Goal: Complete application form

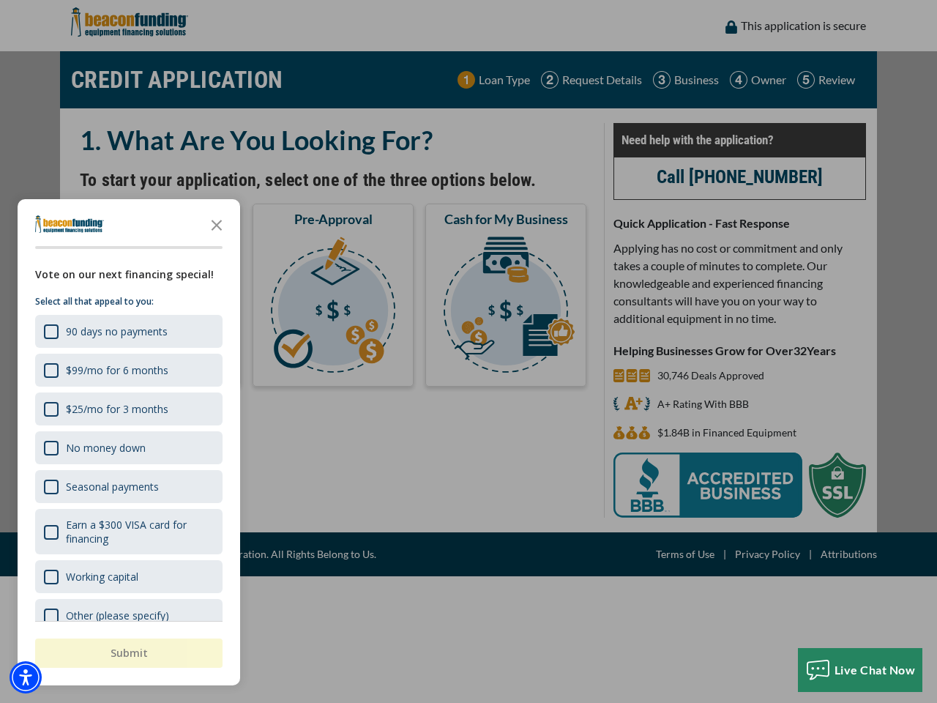
click at [468, 351] on div "button" at bounding box center [468, 351] width 937 height 703
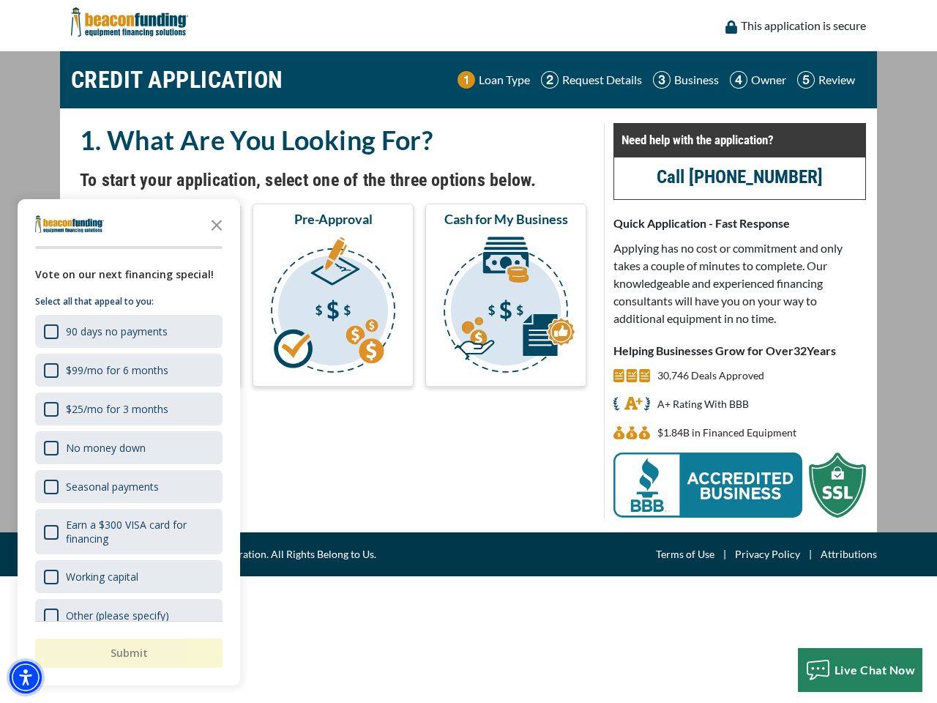
click at [26, 677] on img "Accessibility Menu" at bounding box center [26, 677] width 32 height 32
click at [468, 351] on body "Skip to main content Enable accessibility for low vision Open the accessibility…" at bounding box center [468, 351] width 937 height 703
click at [217, 224] on body "Skip to main content Enable accessibility for low vision Open the accessibility…" at bounding box center [468, 351] width 937 height 703
click at [127, 331] on body "Skip to main content Enable accessibility for low vision Open the accessibility…" at bounding box center [468, 351] width 937 height 703
click at [127, 370] on body "Skip to main content Enable accessibility for low vision Open the accessibility…" at bounding box center [468, 351] width 937 height 703
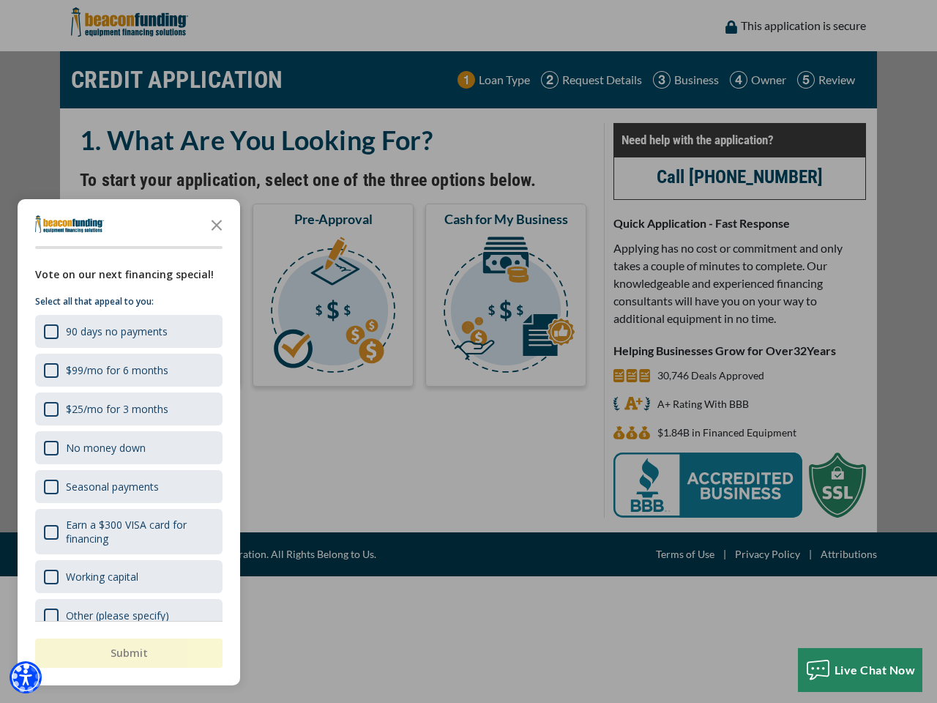
click at [127, 408] on body "Skip to main content Enable accessibility for low vision Open the accessibility…" at bounding box center [468, 351] width 937 height 703
click at [127, 447] on body "Skip to main content Enable accessibility for low vision Open the accessibility…" at bounding box center [468, 351] width 937 height 703
click at [127, 486] on body "Skip to main content Enable accessibility for low vision Open the accessibility…" at bounding box center [468, 351] width 937 height 703
click at [127, 531] on body "Skip to main content Enable accessibility for low vision Open the accessibility…" at bounding box center [468, 351] width 937 height 703
